Goal: Navigation & Orientation: Find specific page/section

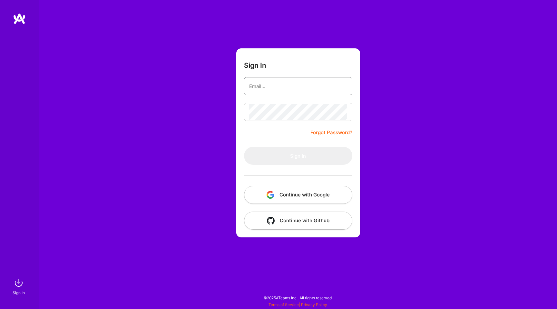
click at [281, 90] on input "email" at bounding box center [298, 86] width 98 height 16
type input "[EMAIL_ADDRESS][DOMAIN_NAME]"
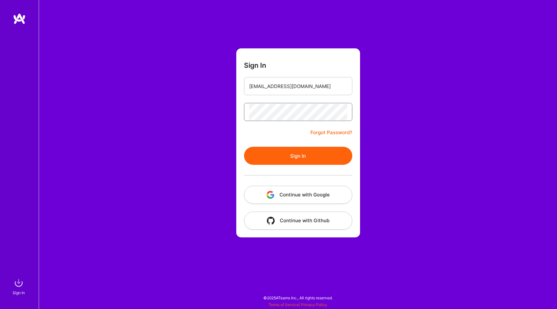
click at [244, 147] on button "Sign In" at bounding box center [298, 156] width 108 height 18
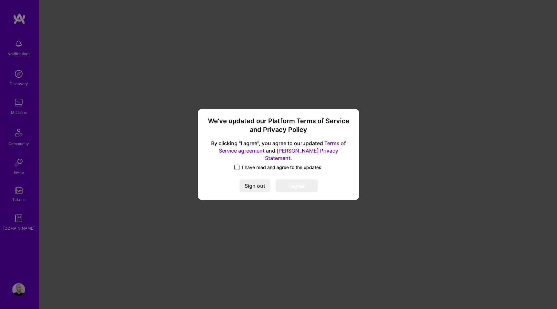
click at [235, 165] on span at bounding box center [236, 167] width 5 height 5
click at [0, 0] on input "I have read and agree to the updates." at bounding box center [0, 0] width 0 height 0
click at [293, 184] on button "I agree" at bounding box center [296, 185] width 42 height 13
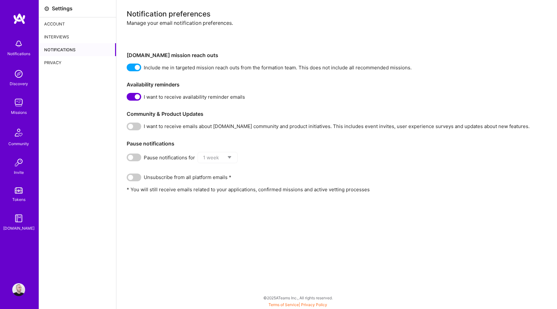
click at [53, 38] on div "Interviews" at bounding box center [77, 36] width 77 height 13
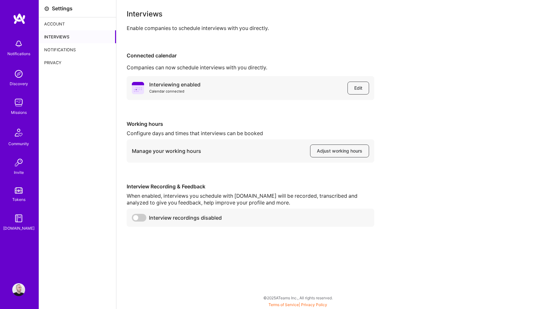
click at [59, 61] on div "Privacy" at bounding box center [77, 62] width 77 height 13
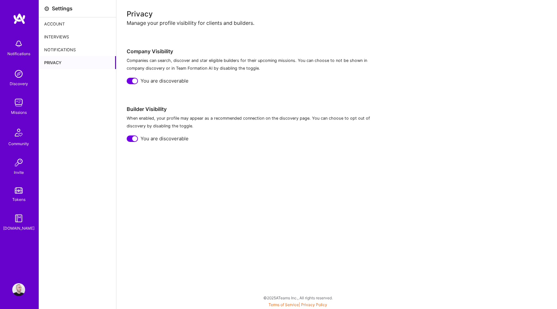
click at [18, 47] on img at bounding box center [18, 43] width 13 height 13
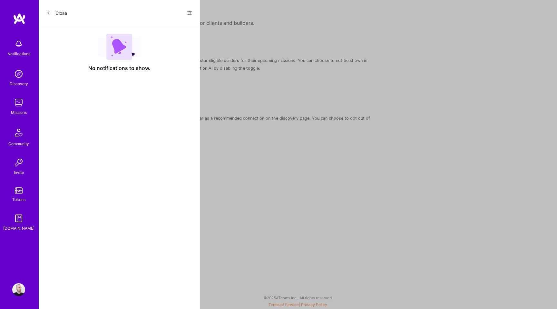
click at [15, 18] on img at bounding box center [19, 19] width 13 height 12
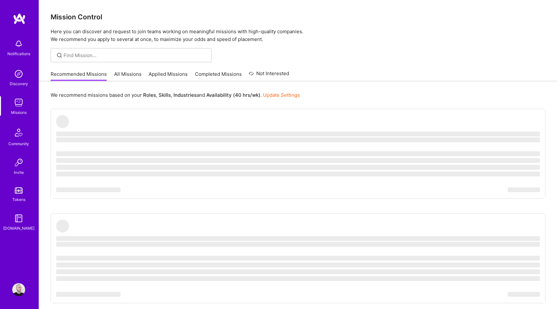
click at [15, 18] on img at bounding box center [19, 19] width 13 height 12
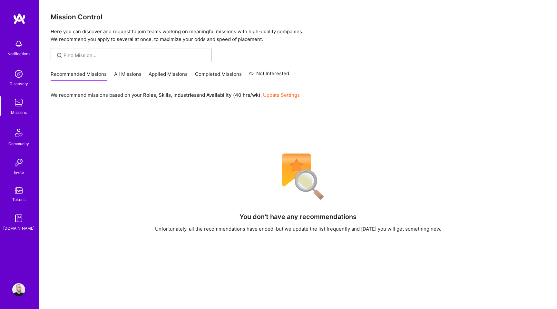
click at [21, 282] on div "Notifications Discovery Missions Community Invite Tokens [DOMAIN_NAME] Profile" at bounding box center [19, 154] width 39 height 309
click at [127, 71] on link "All Missions" at bounding box center [127, 76] width 27 height 11
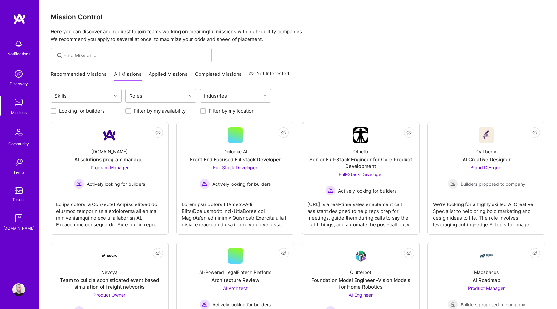
click at [21, 287] on img at bounding box center [18, 289] width 13 height 13
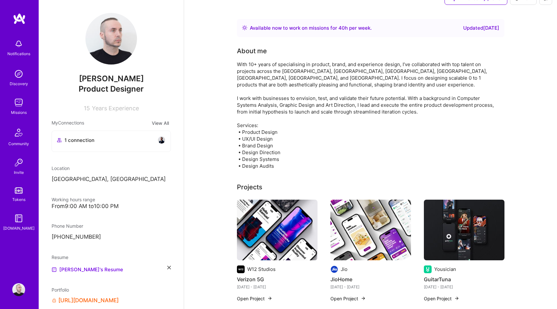
scroll to position [15, 0]
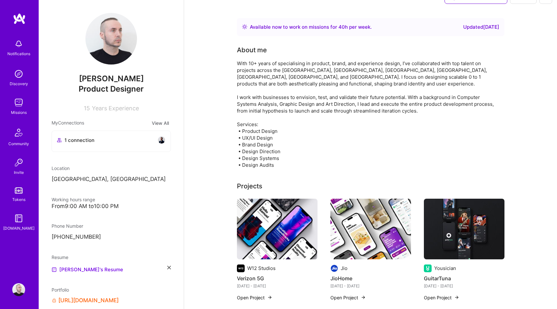
click at [19, 52] on div "Notifications" at bounding box center [18, 53] width 23 height 7
click at [21, 77] on img at bounding box center [18, 73] width 13 height 13
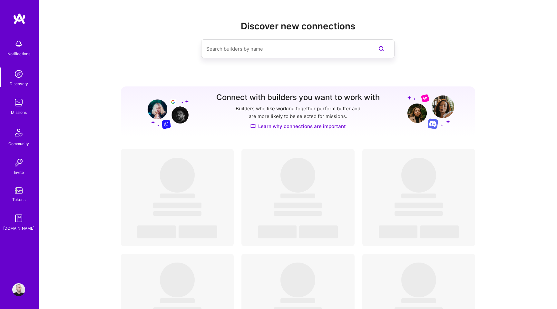
click at [19, 105] on img at bounding box center [18, 102] width 13 height 13
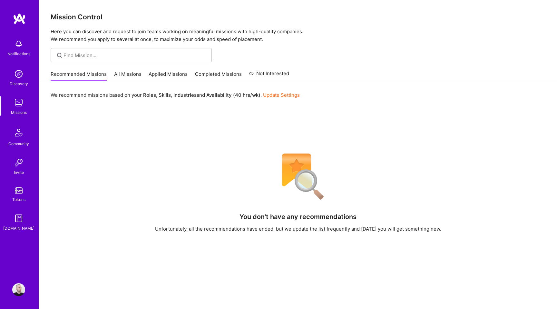
click at [131, 76] on link "All Missions" at bounding box center [127, 76] width 27 height 11
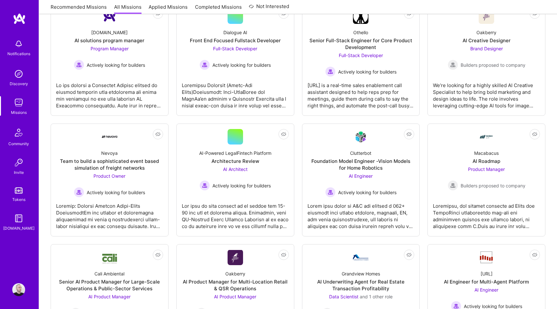
scroll to position [191, 0]
